Goal: Information Seeking & Learning: Learn about a topic

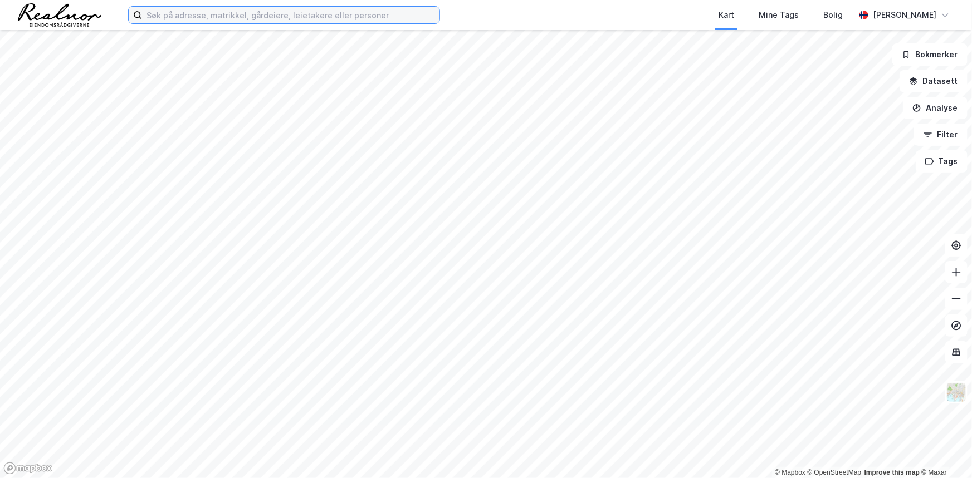
click at [243, 14] on input at bounding box center [290, 15] width 297 height 17
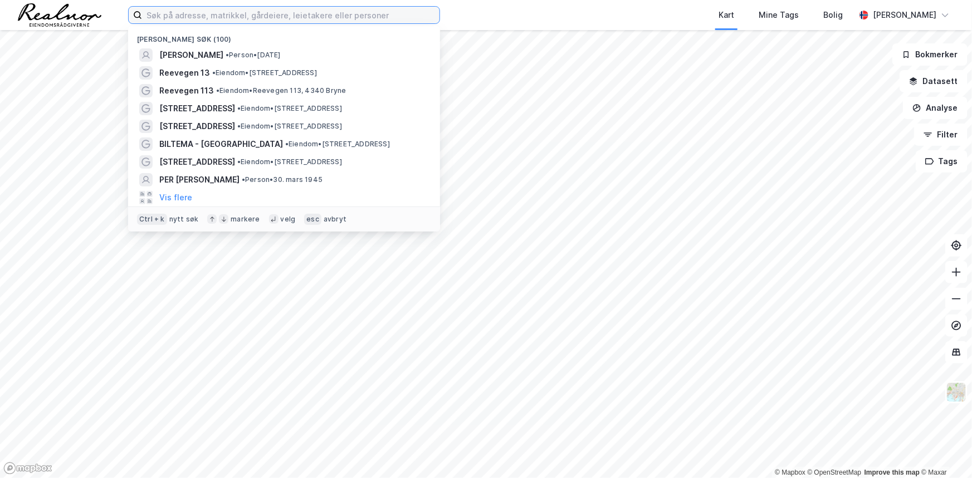
paste input "[DEMOGRAPHIC_DATA][STREET_ADDRESS]"
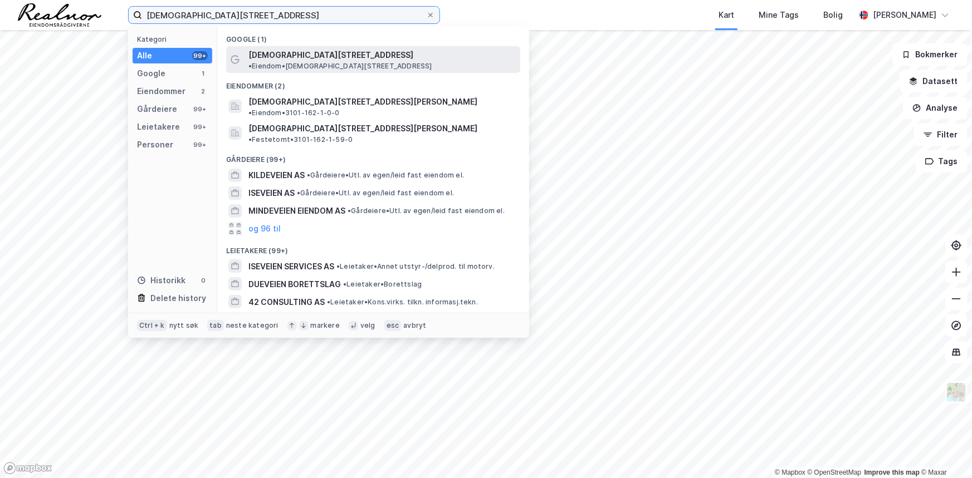
type input "[DEMOGRAPHIC_DATA][STREET_ADDRESS]"
click at [311, 62] on span "• Eiendom • [STREET_ADDRESS]" at bounding box center [340, 66] width 184 height 9
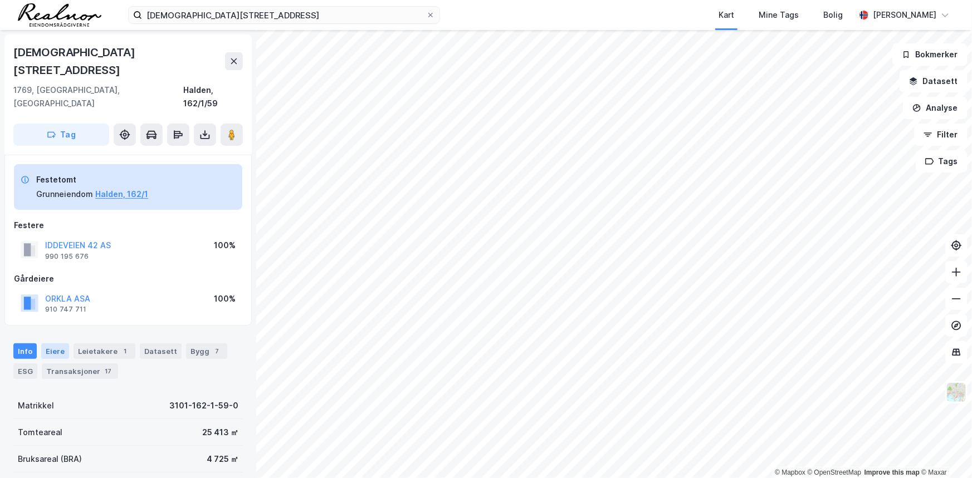
click at [52, 344] on div "Eiere" at bounding box center [55, 352] width 28 height 16
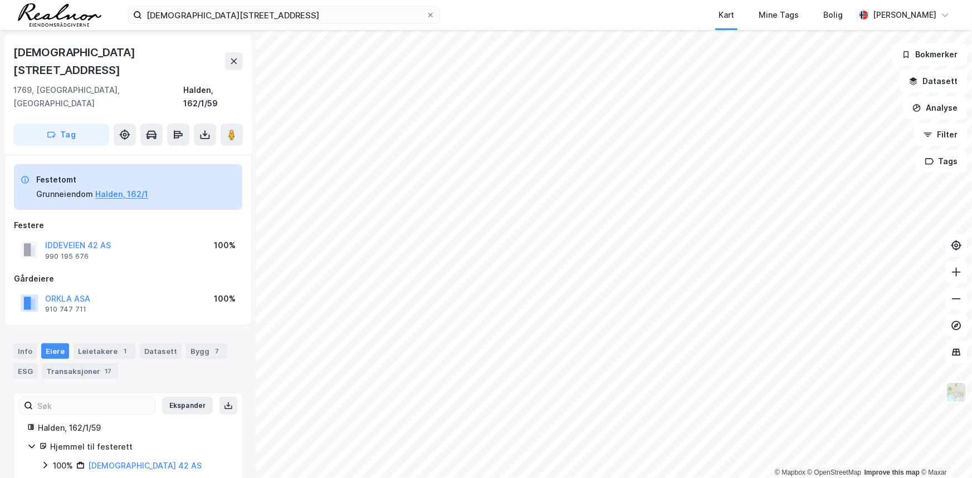
click at [29, 446] on icon at bounding box center [31, 448] width 6 height 4
click at [64, 422] on div "Halden, 162/1/59" at bounding box center [133, 428] width 191 height 13
click at [145, 344] on div "Datasett" at bounding box center [161, 352] width 42 height 16
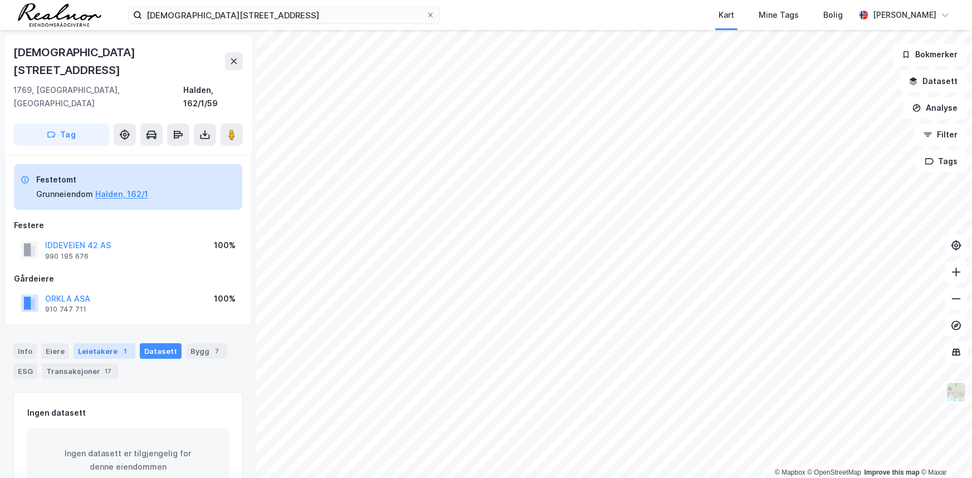
click at [104, 344] on div "Leietakere 1" at bounding box center [105, 352] width 62 height 16
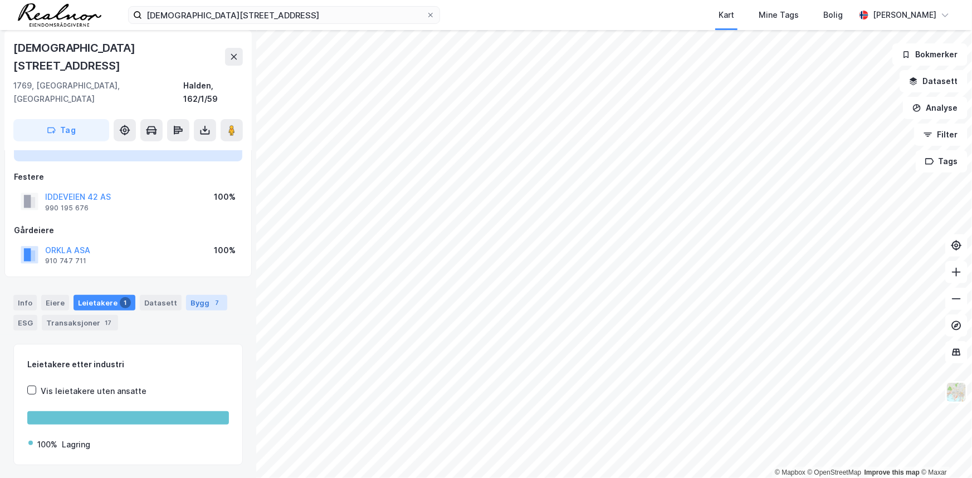
click at [194, 295] on div "Bygg 7" at bounding box center [206, 303] width 41 height 16
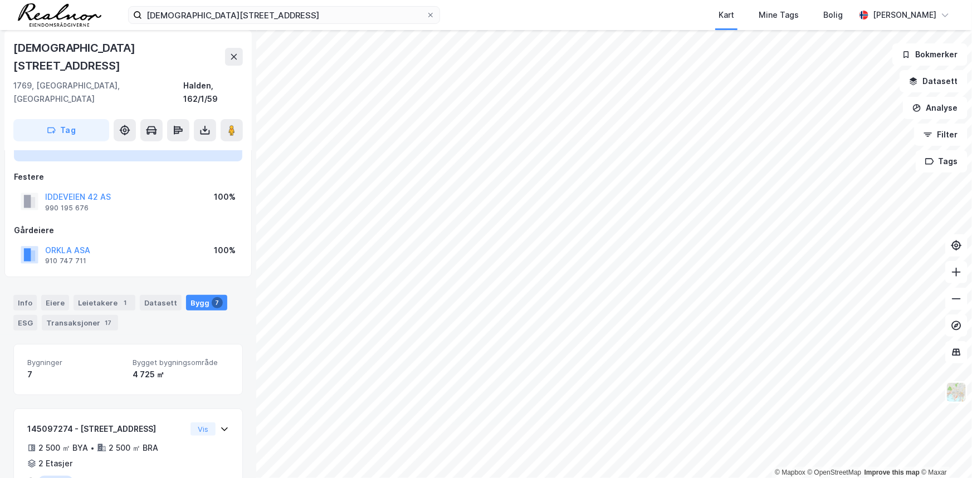
scroll to position [200, 0]
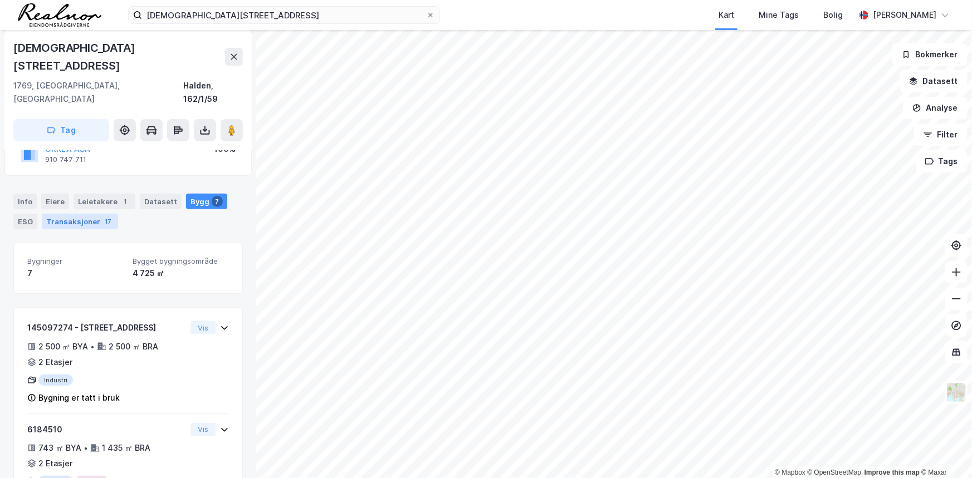
click at [87, 214] on div "Transaksjoner 17" at bounding box center [80, 222] width 76 height 16
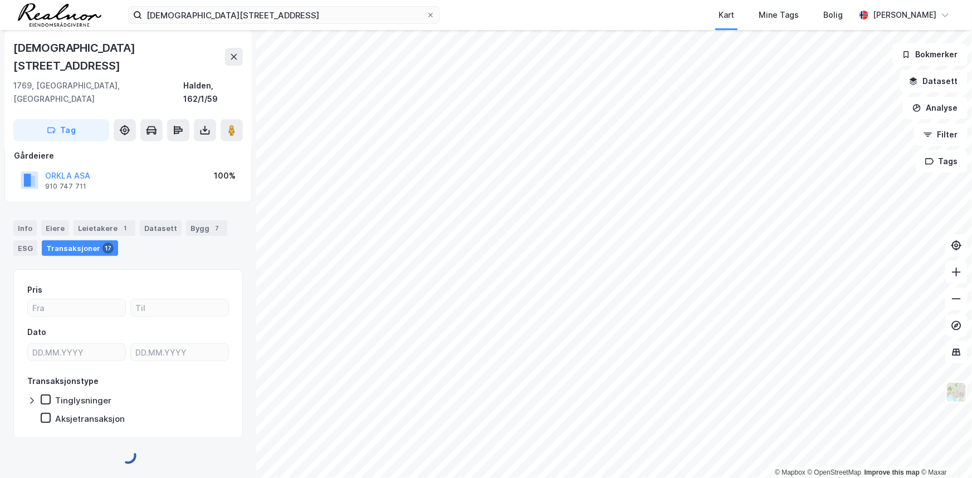
scroll to position [91, 0]
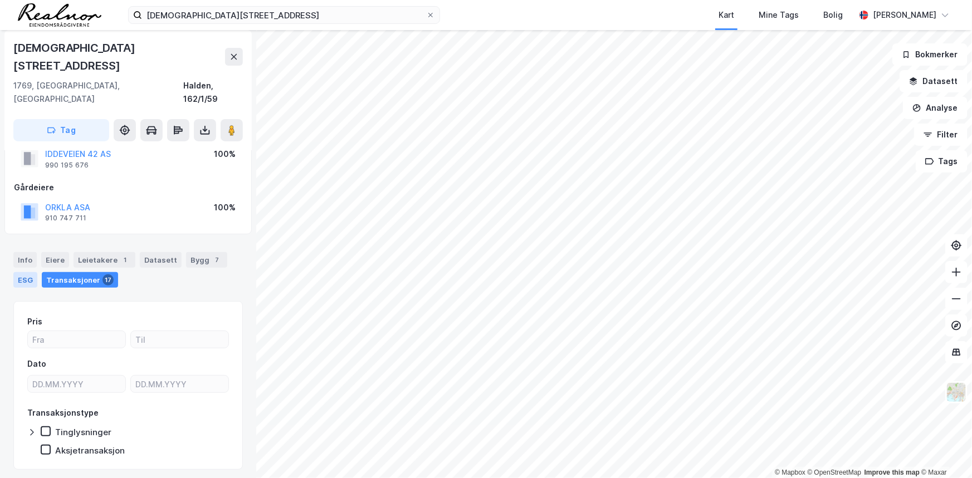
click at [18, 272] on div "ESG" at bounding box center [25, 280] width 24 height 16
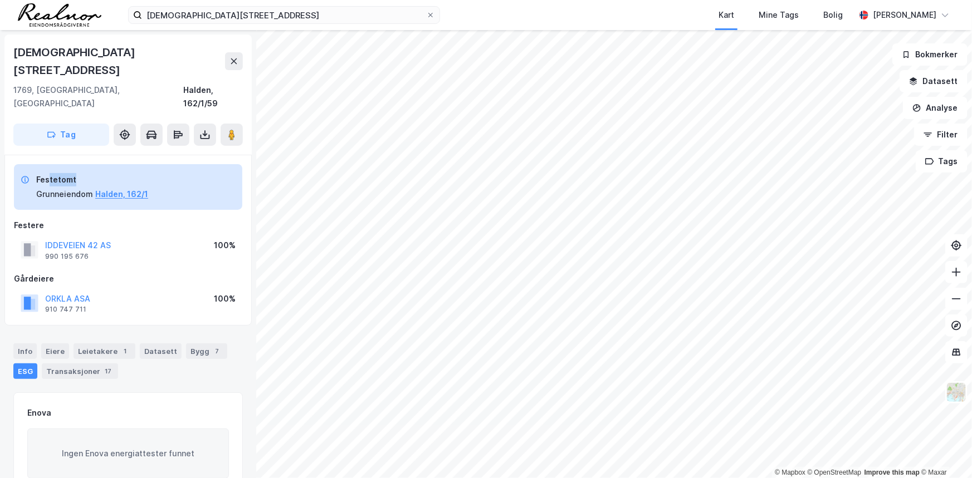
drag, startPoint x: 47, startPoint y: 145, endPoint x: 73, endPoint y: 150, distance: 26.0
click at [73, 173] on div "Festetomt" at bounding box center [92, 179] width 112 height 13
click at [47, 188] on div "Grunneiendom" at bounding box center [64, 194] width 57 height 13
click at [124, 188] on button "Halden, 162/1" at bounding box center [121, 194] width 53 height 13
